Goal: Task Accomplishment & Management: Use online tool/utility

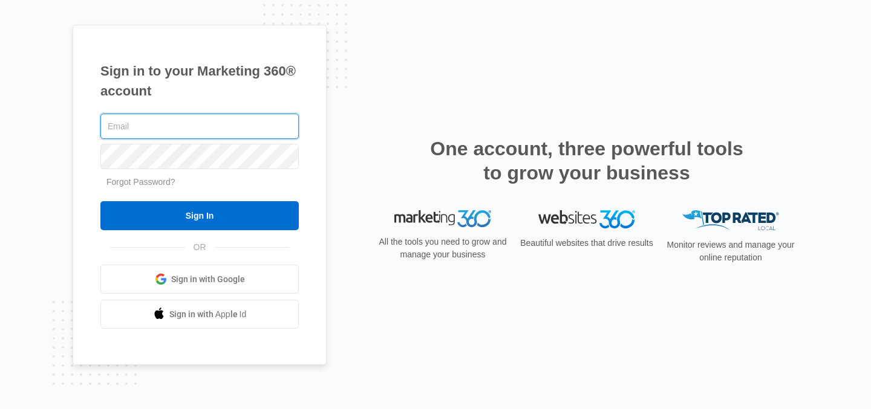
click at [208, 126] on input "text" at bounding box center [199, 126] width 198 height 25
type input "[PERSON_NAME][EMAIL_ADDRESS][DOMAIN_NAME]"
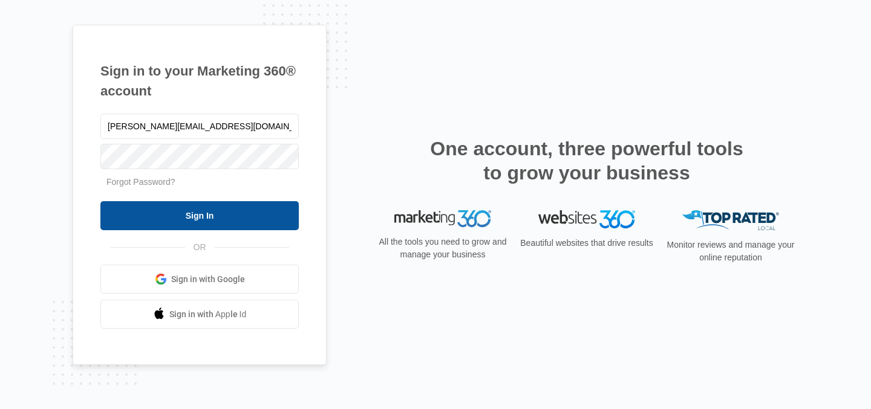
click at [195, 207] on input "Sign In" at bounding box center [199, 215] width 198 height 29
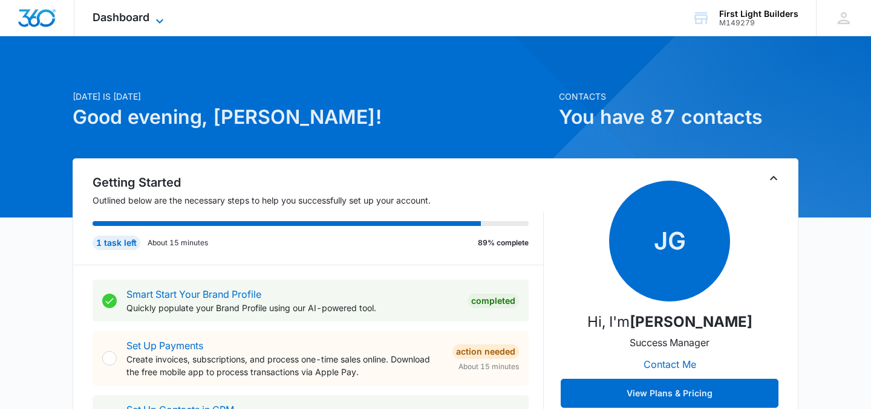
click at [159, 12] on div "Dashboard Apps Reputation Websites Forms CRM Email Social Content Ads Intellige…" at bounding box center [129, 18] width 111 height 36
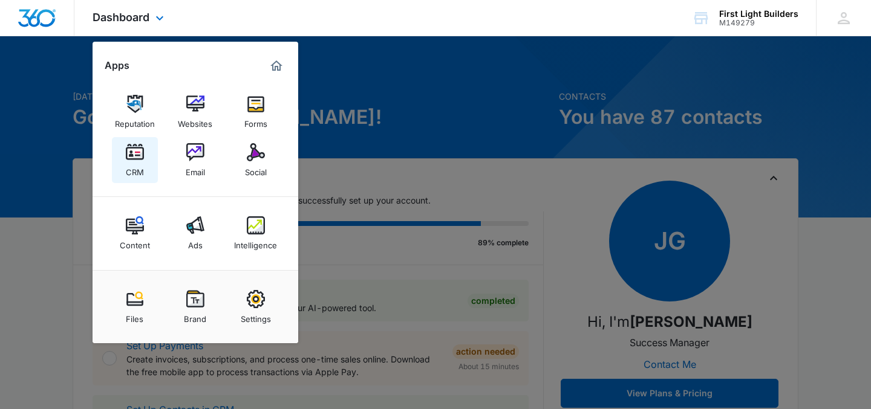
click at [135, 155] on img at bounding box center [135, 152] width 18 height 18
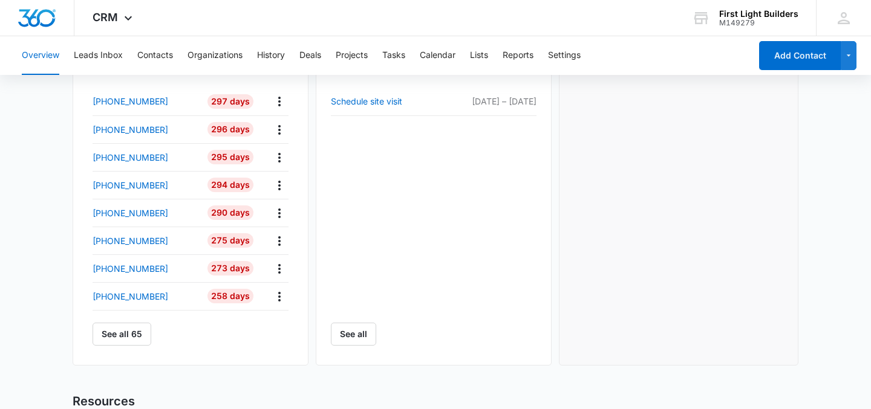
scroll to position [429, 0]
click at [846, 57] on icon "button" at bounding box center [848, 55] width 10 height 15
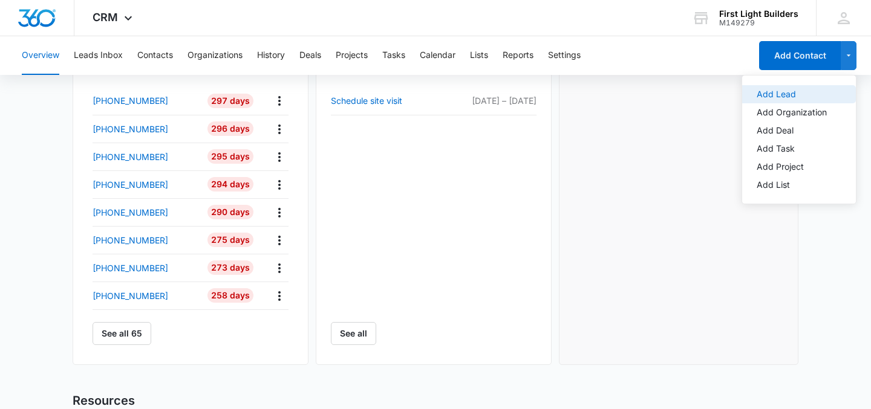
click at [778, 91] on div "Add Lead" at bounding box center [791, 94] width 70 height 8
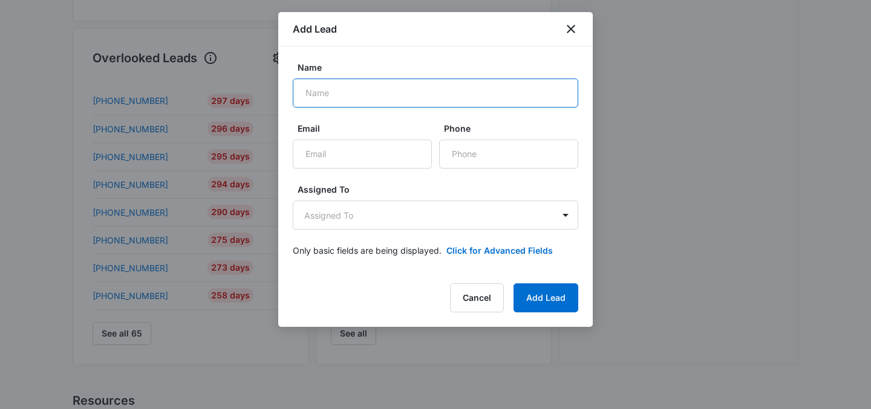
click at [362, 104] on input "Name" at bounding box center [435, 93] width 285 height 29
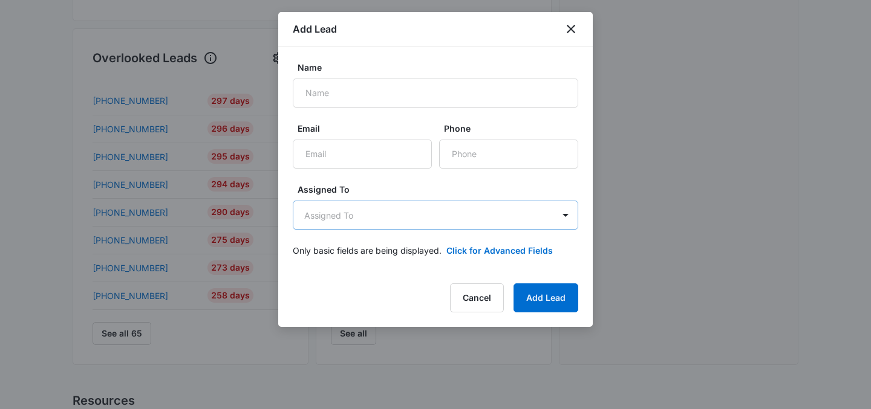
click at [485, 214] on body "CRM Apps Reputation Websites Forms CRM Email Social Content Ads Intelligence Fi…" at bounding box center [435, 93] width 871 height 1044
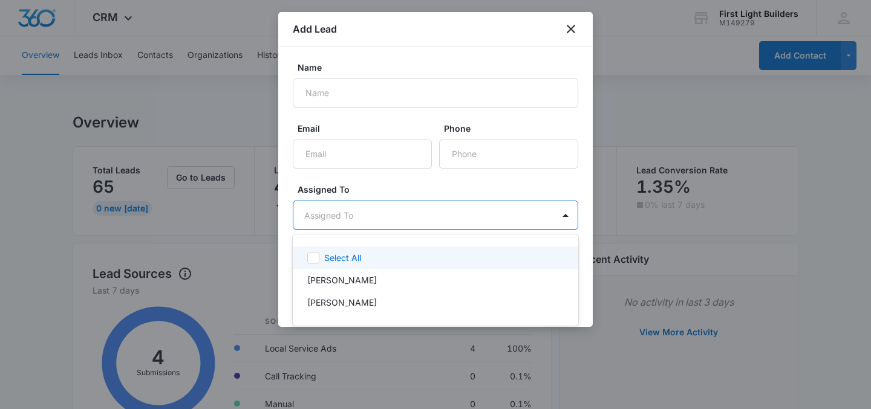
click at [500, 225] on div at bounding box center [435, 204] width 871 height 409
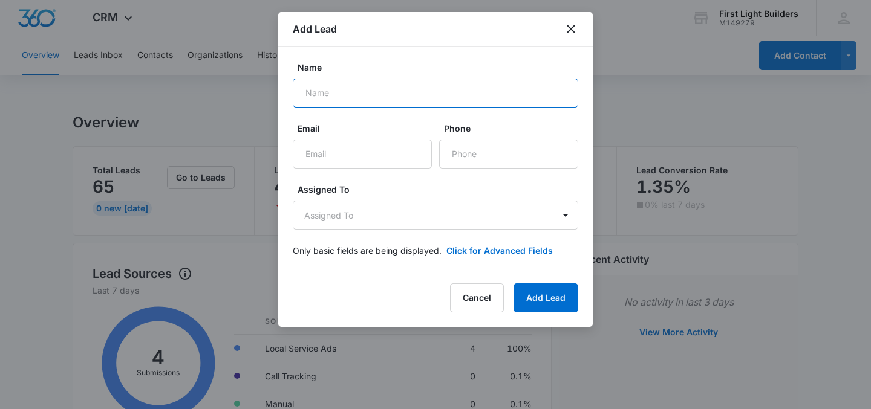
click at [517, 95] on input "Name" at bounding box center [435, 93] width 285 height 29
